Goal: Task Accomplishment & Management: Use online tool/utility

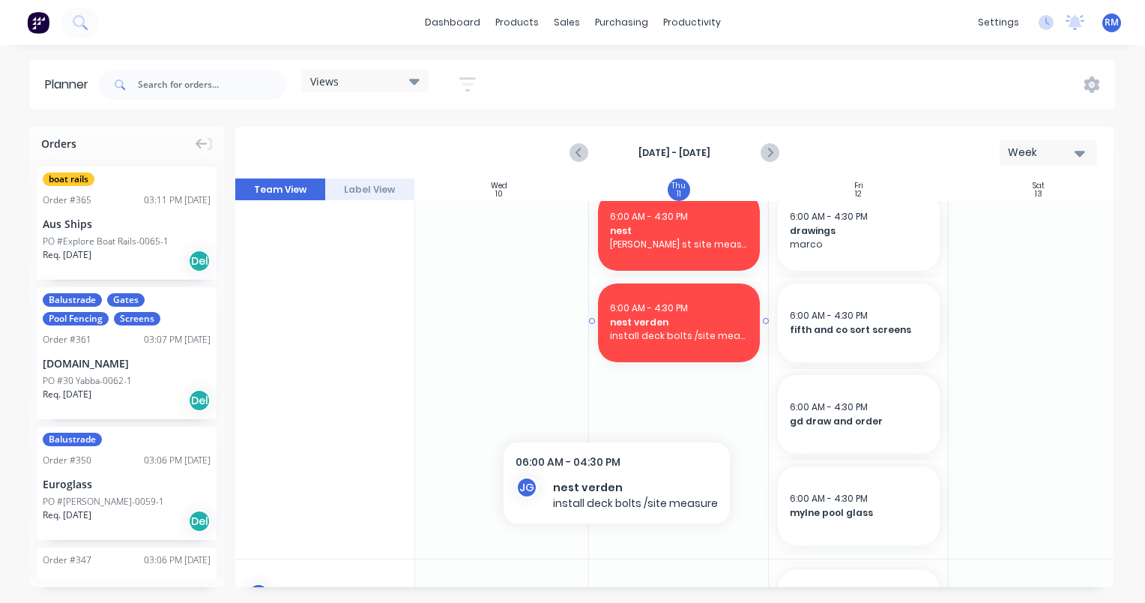
scroll to position [1043, 546]
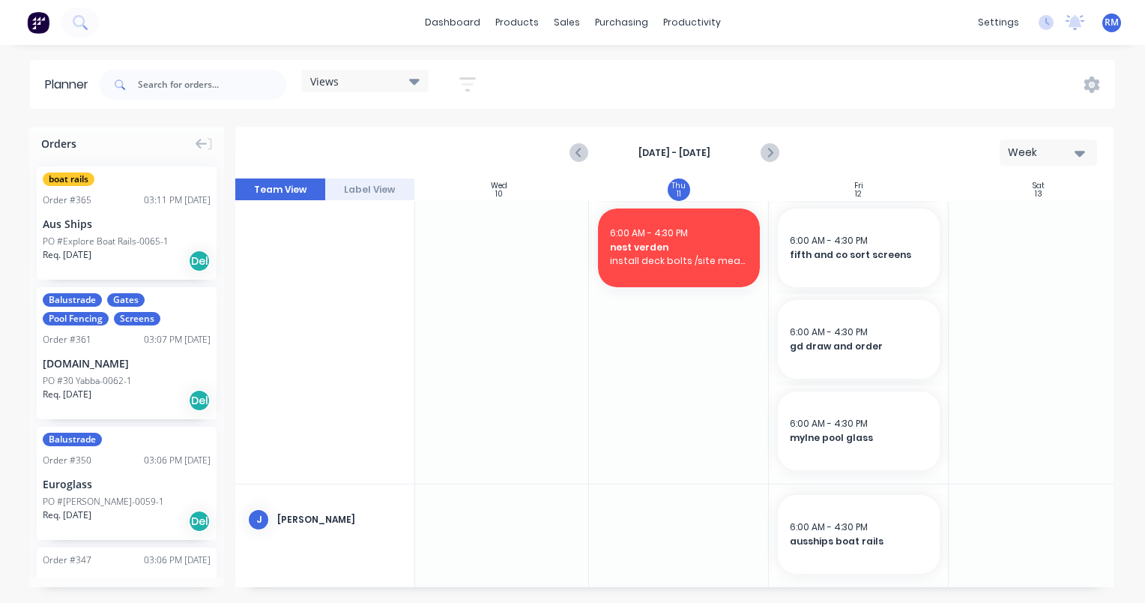
click at [850, 476] on div at bounding box center [859, 248] width 180 height 469
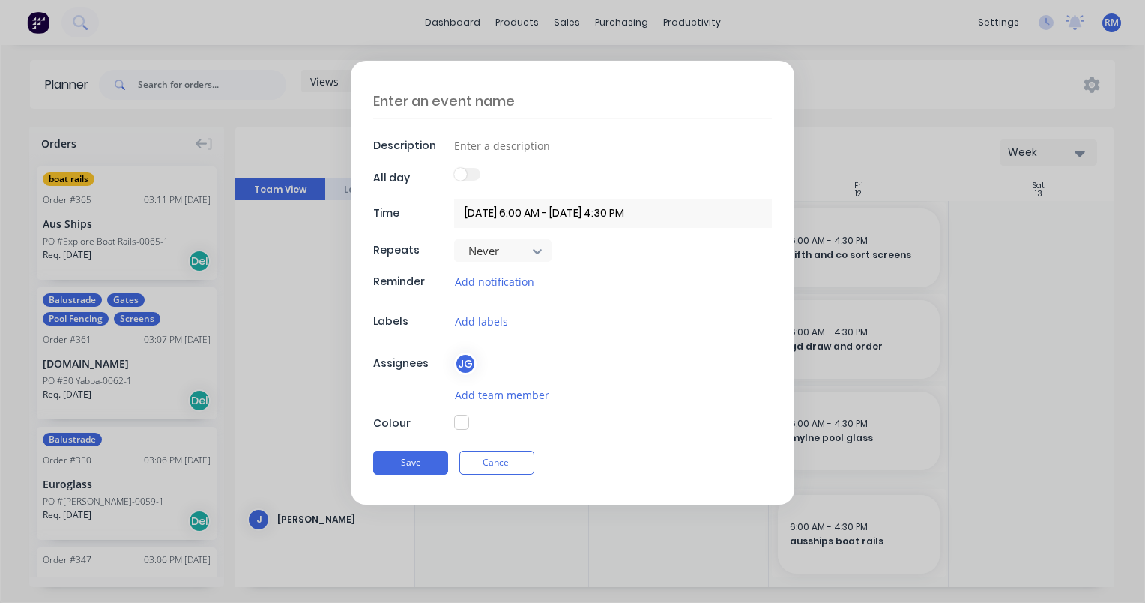
click at [561, 94] on textarea at bounding box center [572, 100] width 399 height 35
type textarea "x"
type textarea "s"
type textarea "x"
type textarea "su"
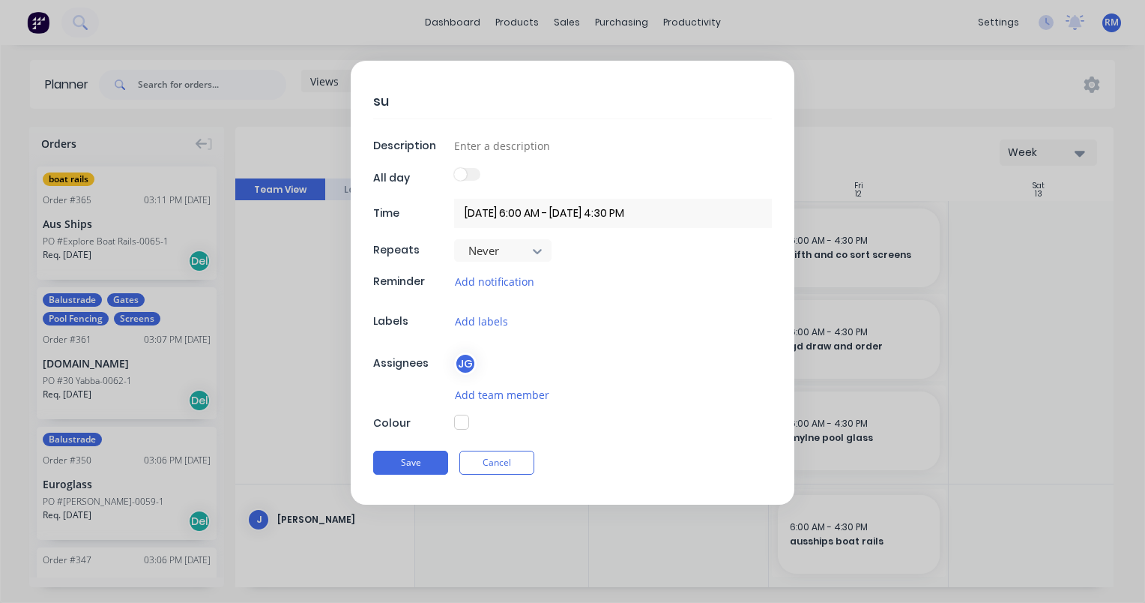
type textarea "x"
type textarea "sun"
type textarea "x"
type textarea "suns"
type textarea "x"
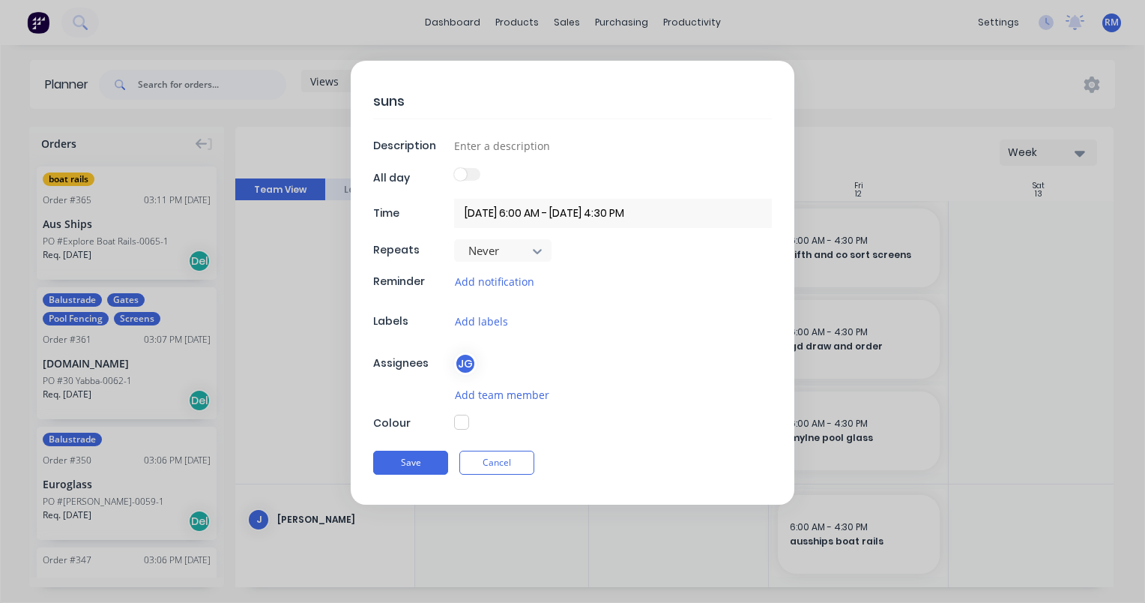
type textarea "sunst"
type textarea "x"
type textarea "sunsto"
type textarea "x"
type textarea "sunston"
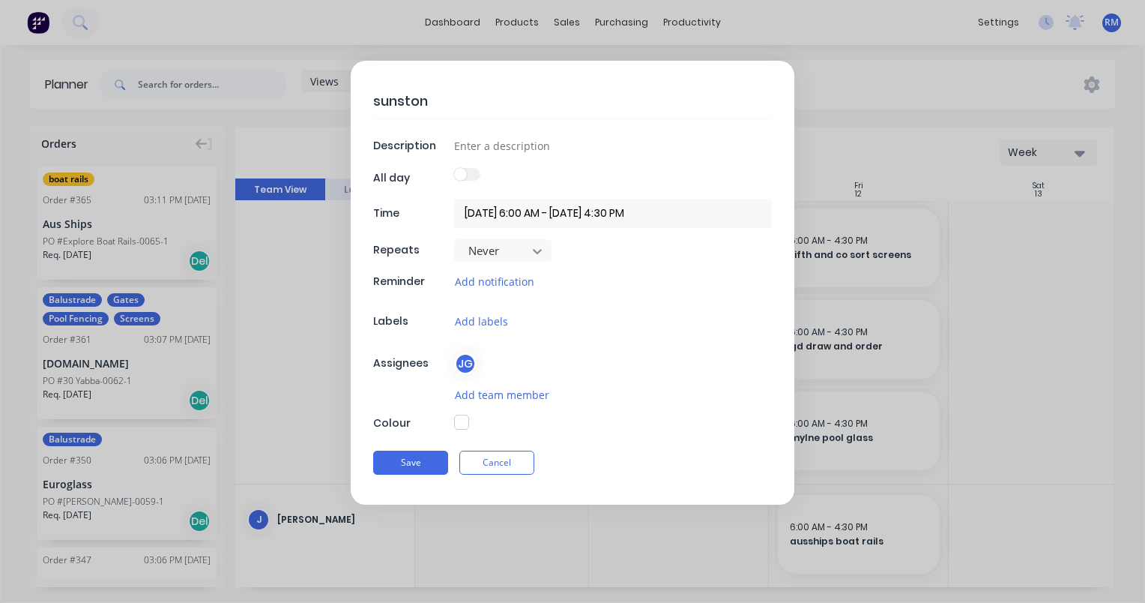
type textarea "x"
type textarea "sunstonr"
type textarea "x"
type textarea "sunstonre"
type textarea "x"
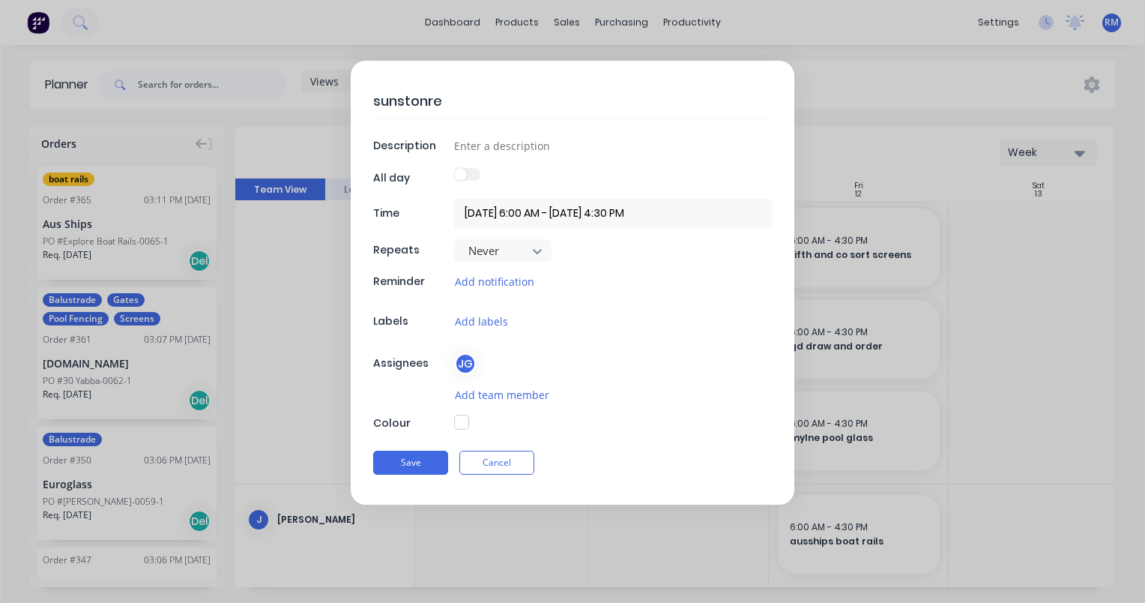
type textarea "sunstonr"
type textarea "x"
type textarea "sunstonr"
type textarea "x"
type textarea "sunstonr"
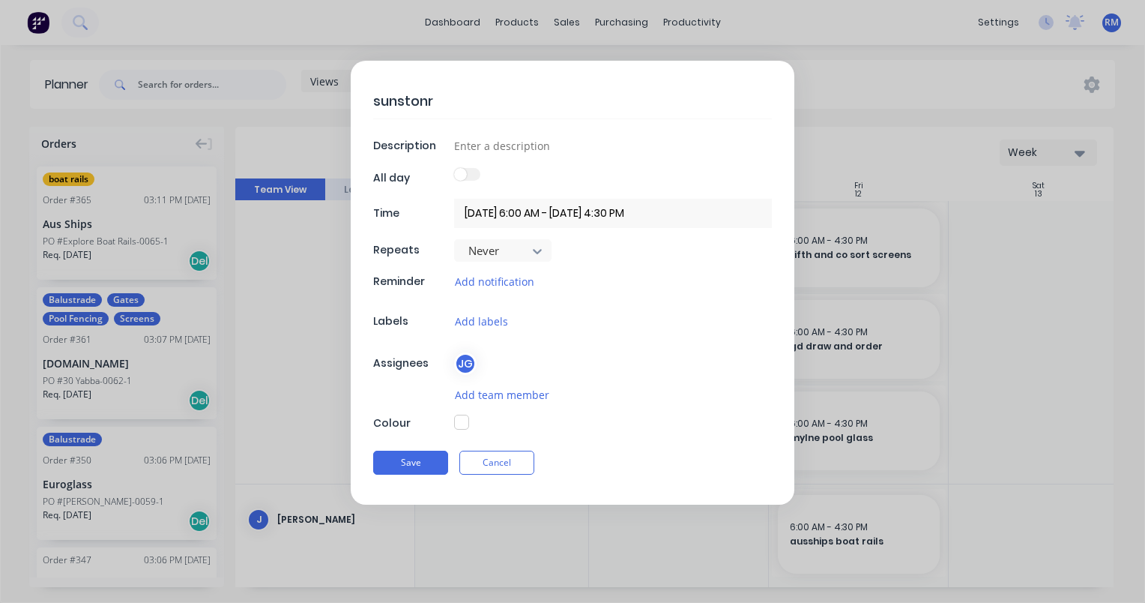
type textarea "x"
type textarea "sunstonre"
type textarea "x"
type textarea "sunstonre"
type textarea "x"
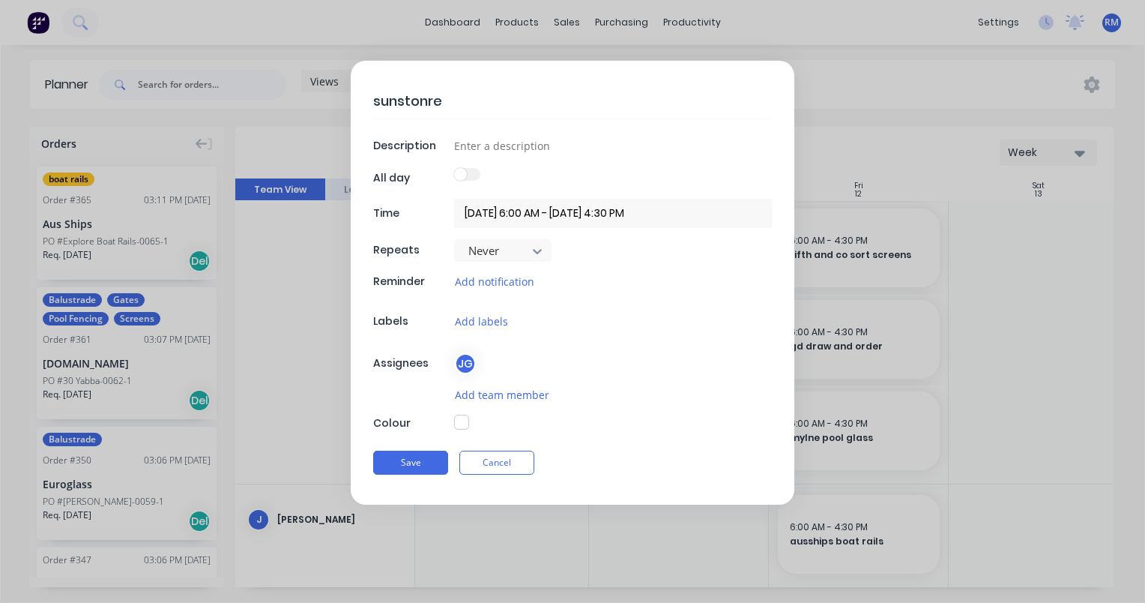
type textarea "sunstonre"
type textarea "x"
type textarea "sunstonr"
type textarea "x"
type textarea "sunston"
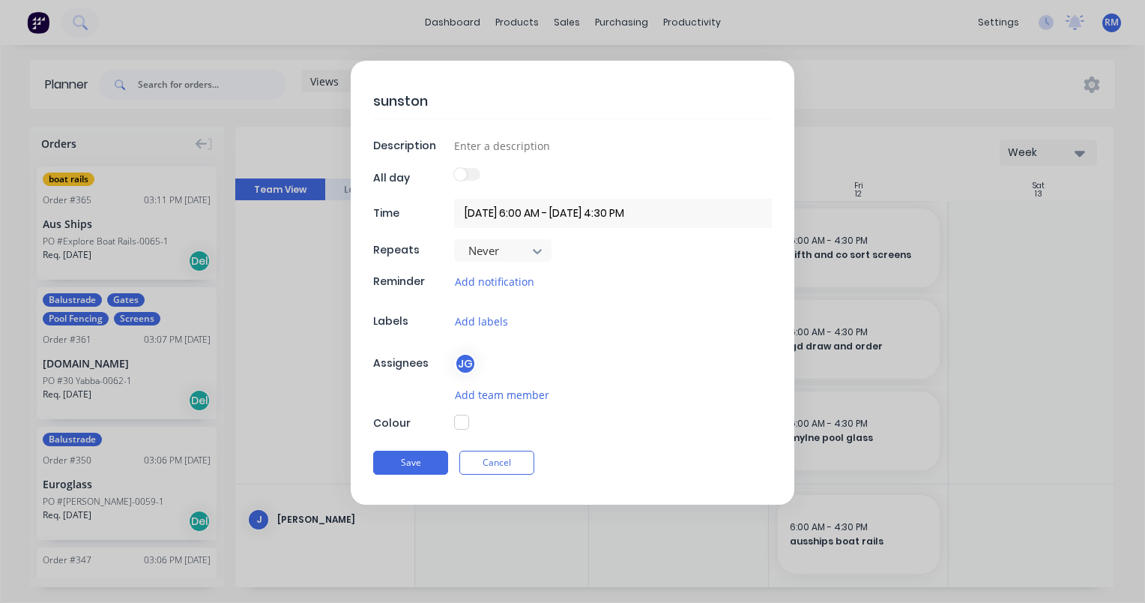
type textarea "x"
type textarea "sunstone"
type textarea "x"
type textarea "sunstone"
type textarea "x"
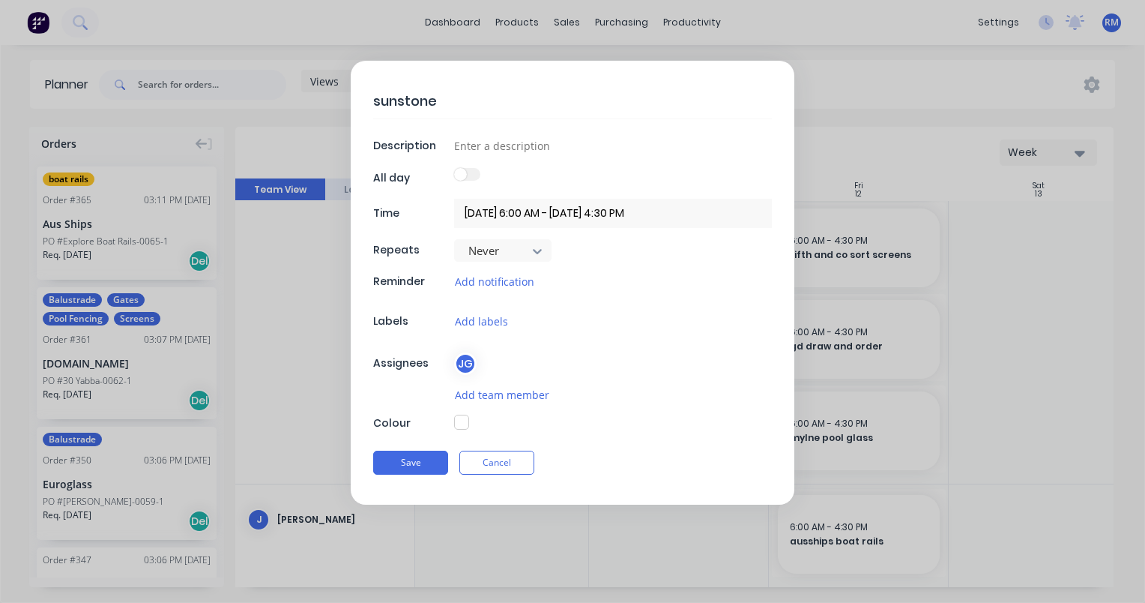
type textarea "sunstone 5"
type textarea "x"
type textarea "sunstone 58"
click at [426, 462] on button "Save" at bounding box center [410, 462] width 75 height 24
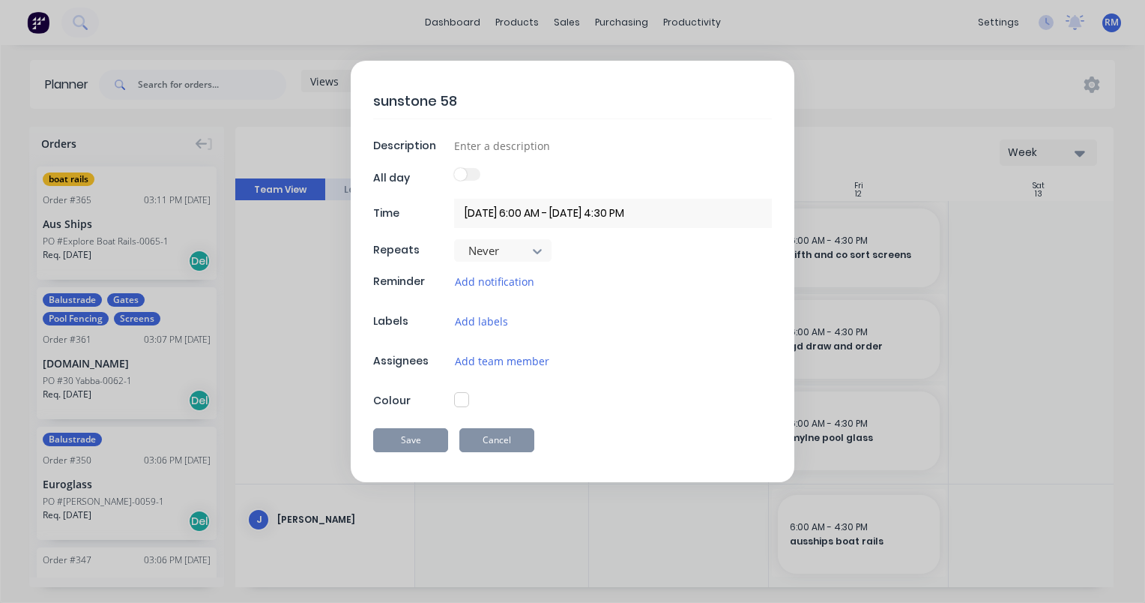
type textarea "x"
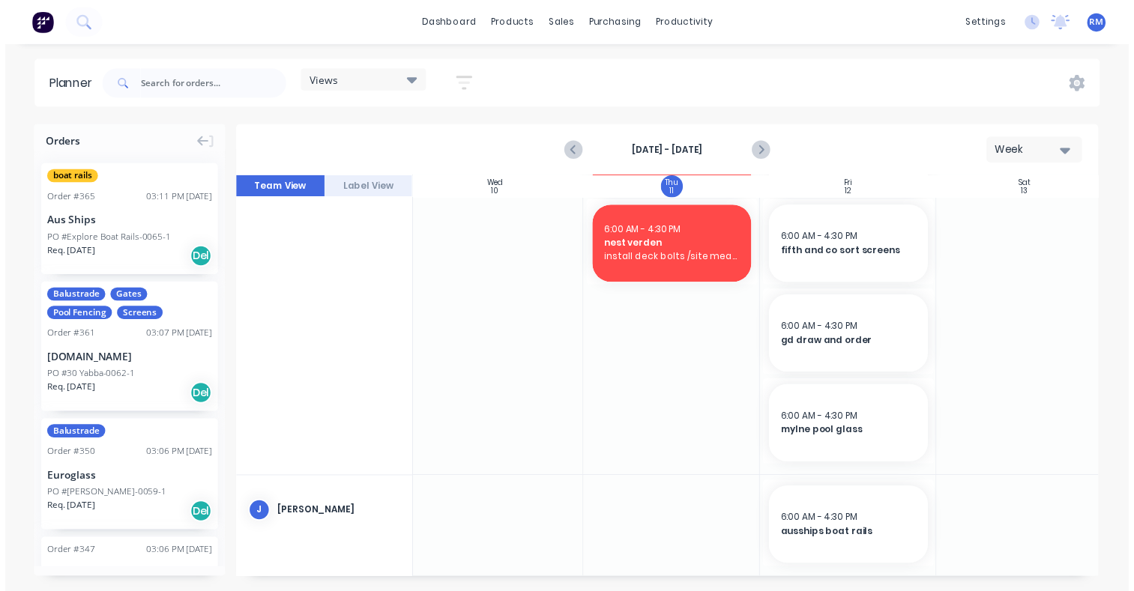
scroll to position [1135, 546]
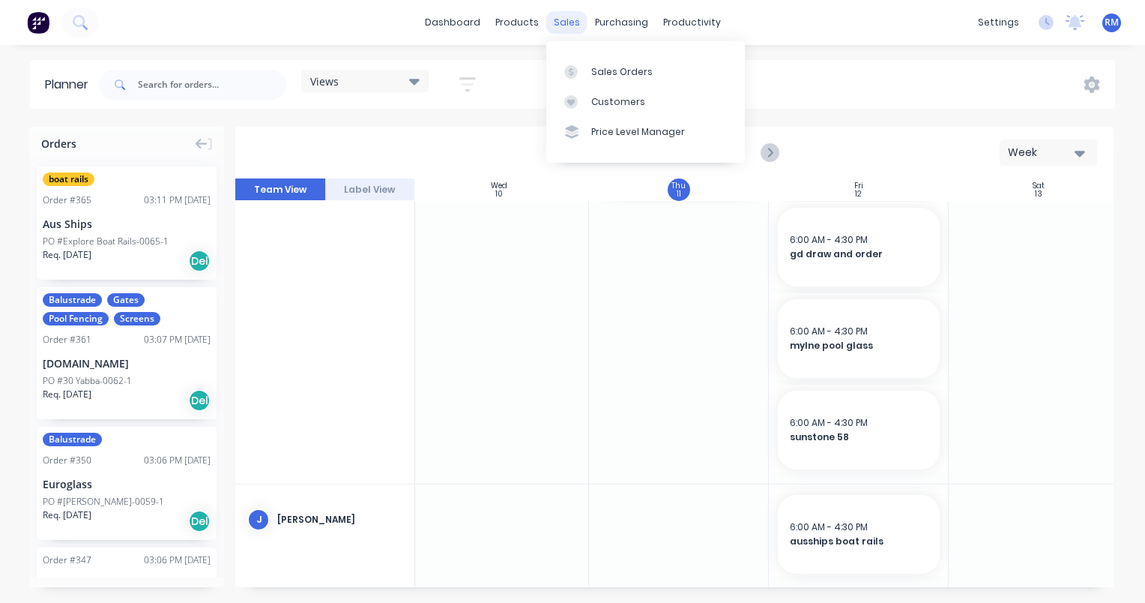
click at [579, 19] on div "sales" at bounding box center [566, 22] width 41 height 22
click at [585, 67] on div at bounding box center [575, 71] width 22 height 13
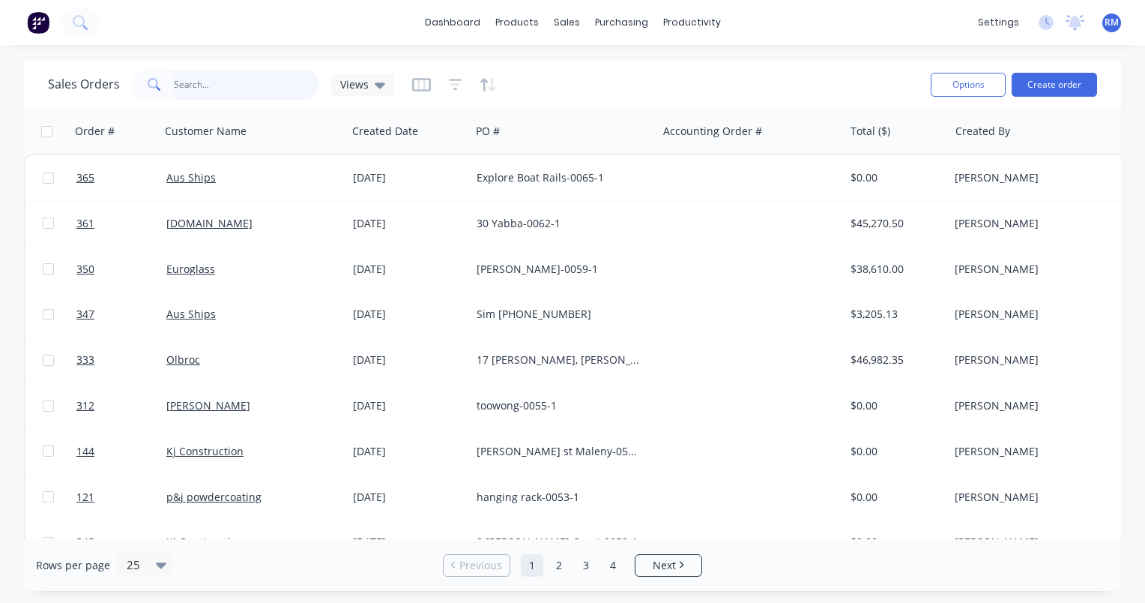
click at [235, 85] on input "text" at bounding box center [247, 85] width 146 height 30
type input "nest"
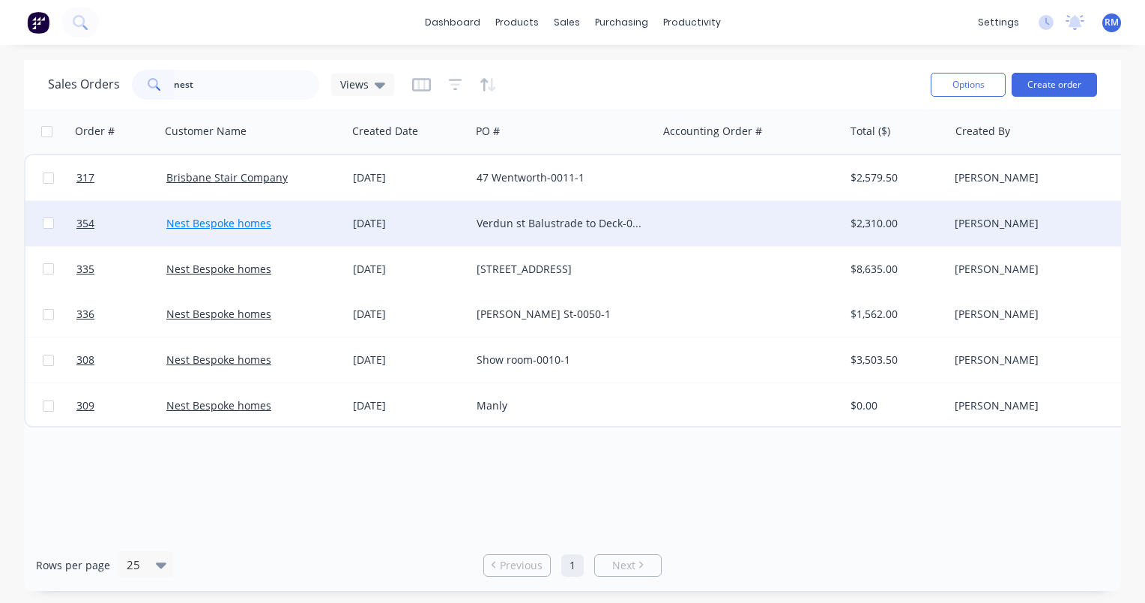
click at [257, 225] on link "Nest Bespoke homes" at bounding box center [218, 223] width 105 height 14
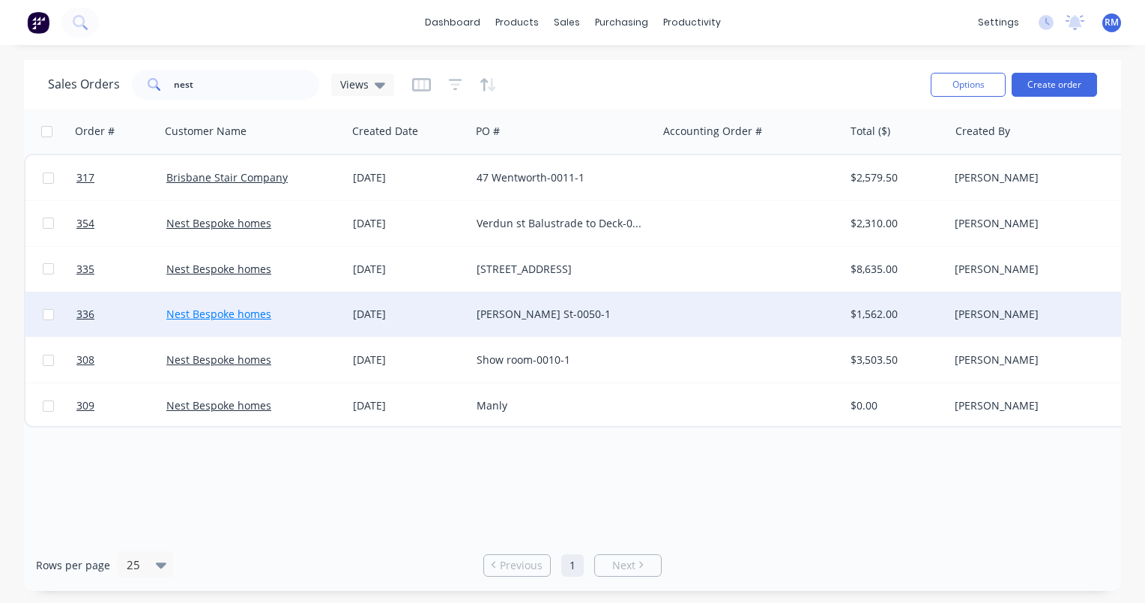
click at [243, 313] on link "Nest Bespoke homes" at bounding box center [218, 314] width 105 height 14
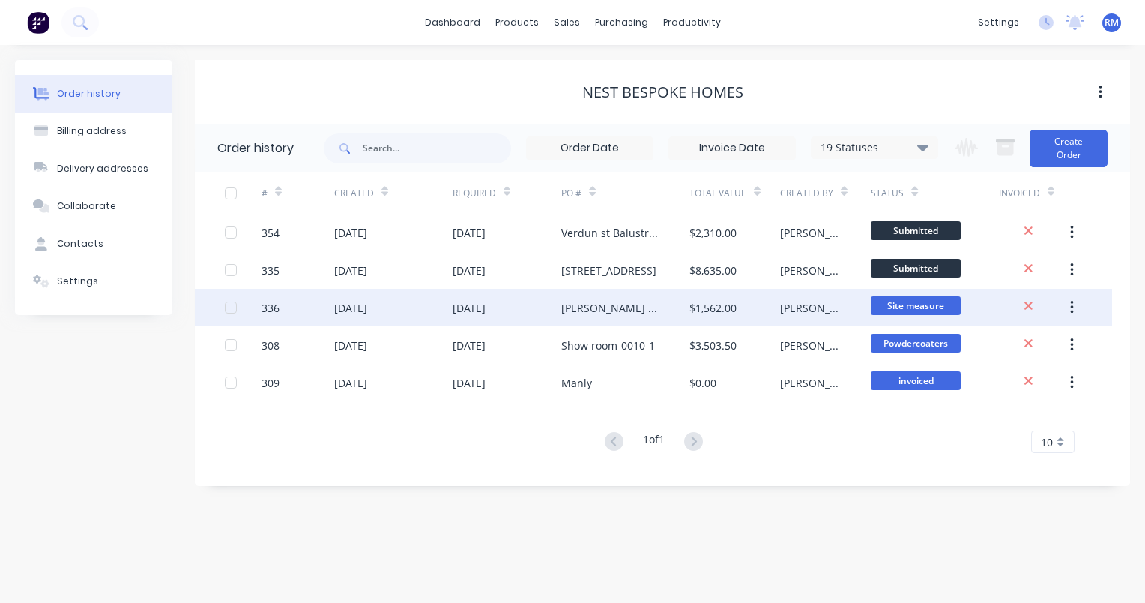
click at [340, 310] on div "08 Sep 2025" at bounding box center [350, 308] width 33 height 16
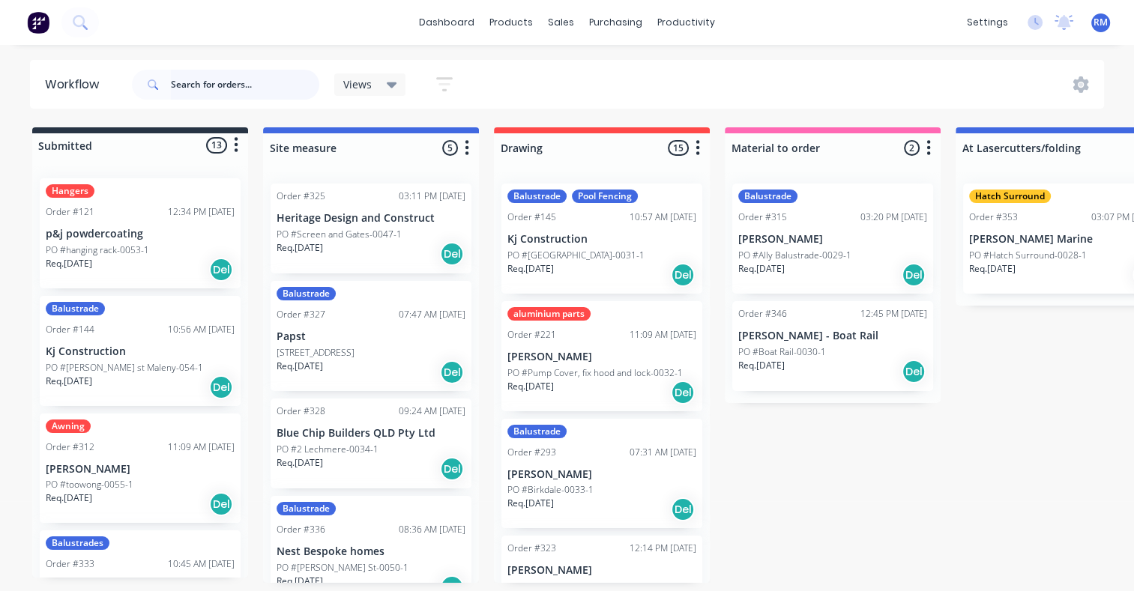
click at [205, 84] on input "text" at bounding box center [245, 85] width 148 height 30
type input "mylne"
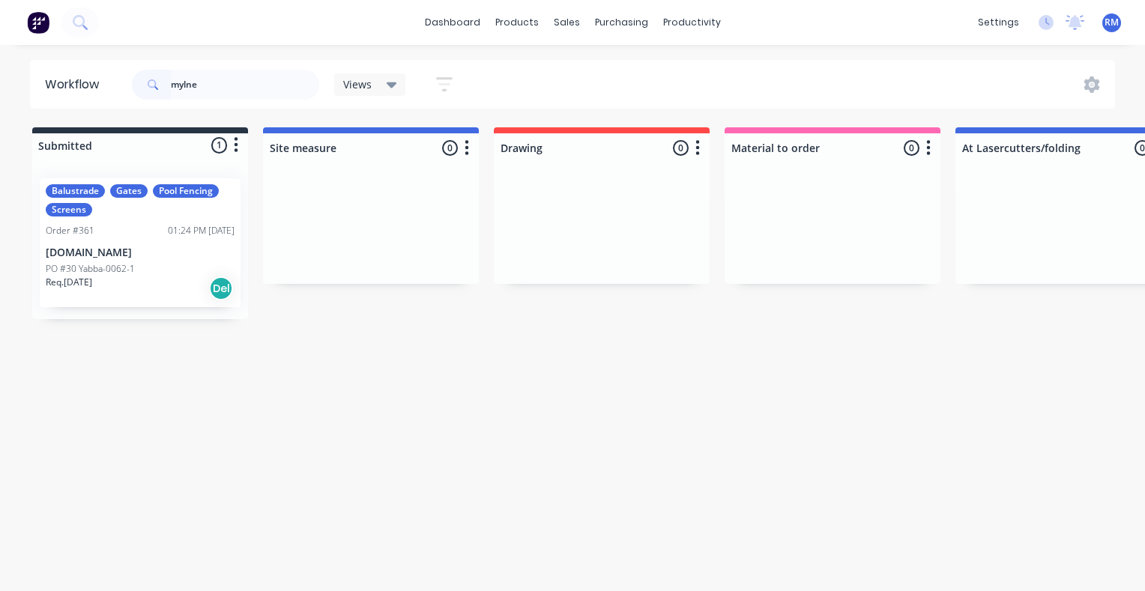
click at [150, 280] on div "Req. [DATE] Del" at bounding box center [140, 288] width 189 height 25
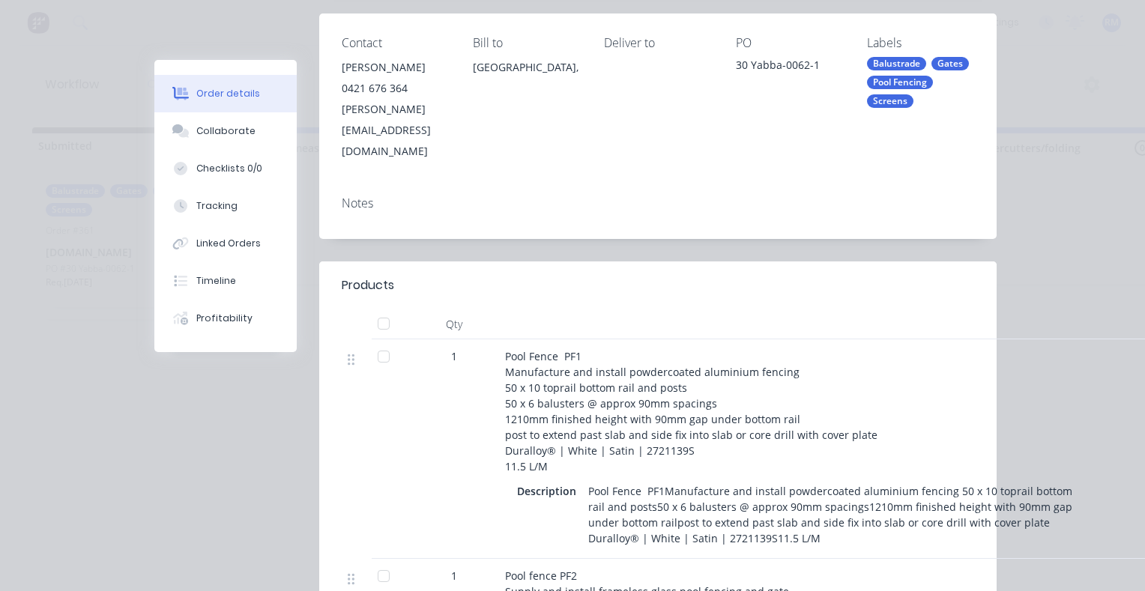
scroll to position [225, 0]
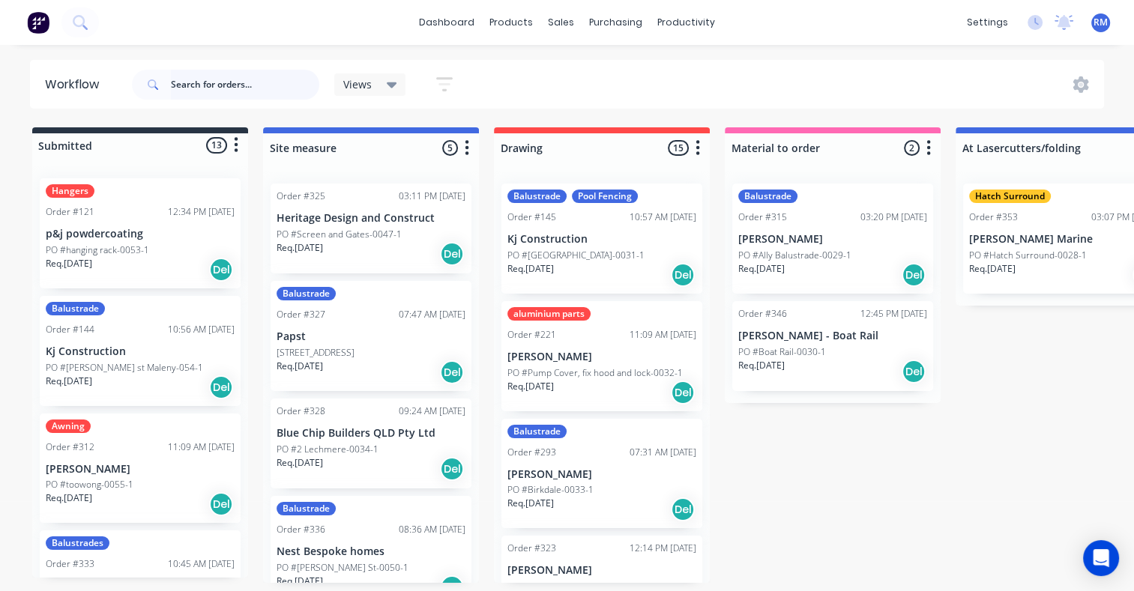
click at [244, 82] on input "text" at bounding box center [245, 85] width 148 height 30
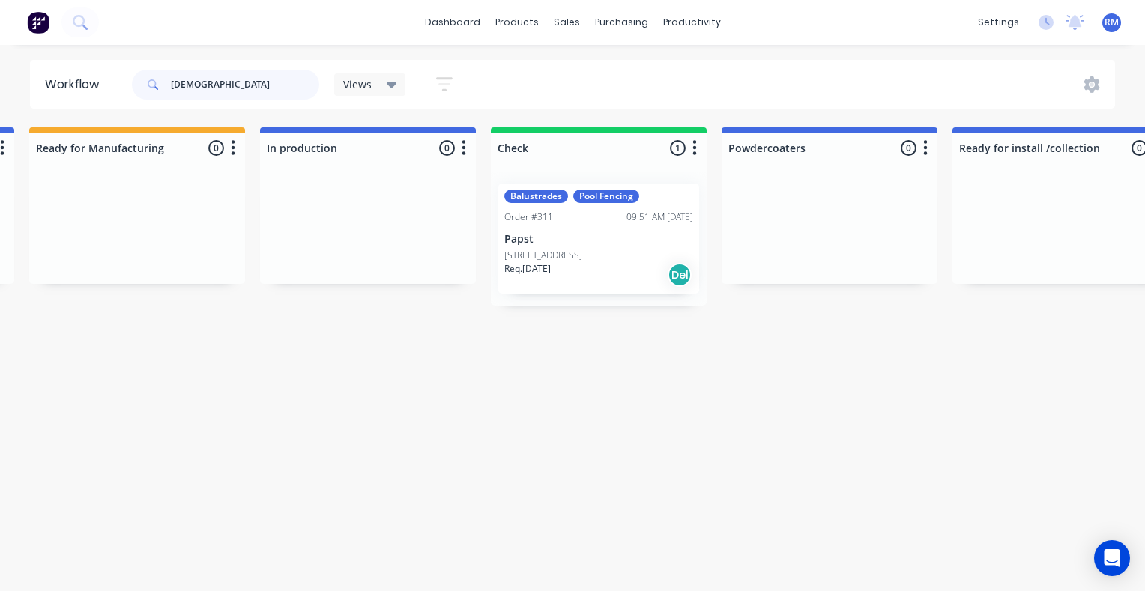
scroll to position [0, 1159]
drag, startPoint x: 222, startPoint y: 80, endPoint x: 157, endPoint y: 80, distance: 64.5
click at [157, 80] on div "papst" at bounding box center [225, 85] width 187 height 30
type input "rise"
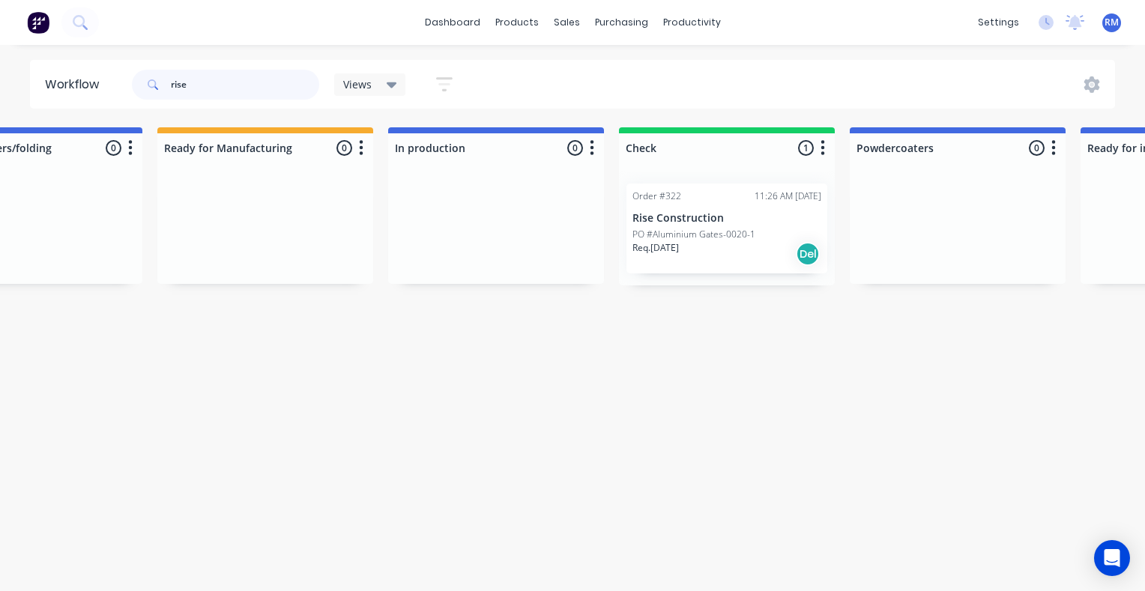
scroll to position [0, 1058]
